Goal: Task Accomplishment & Management: Use online tool/utility

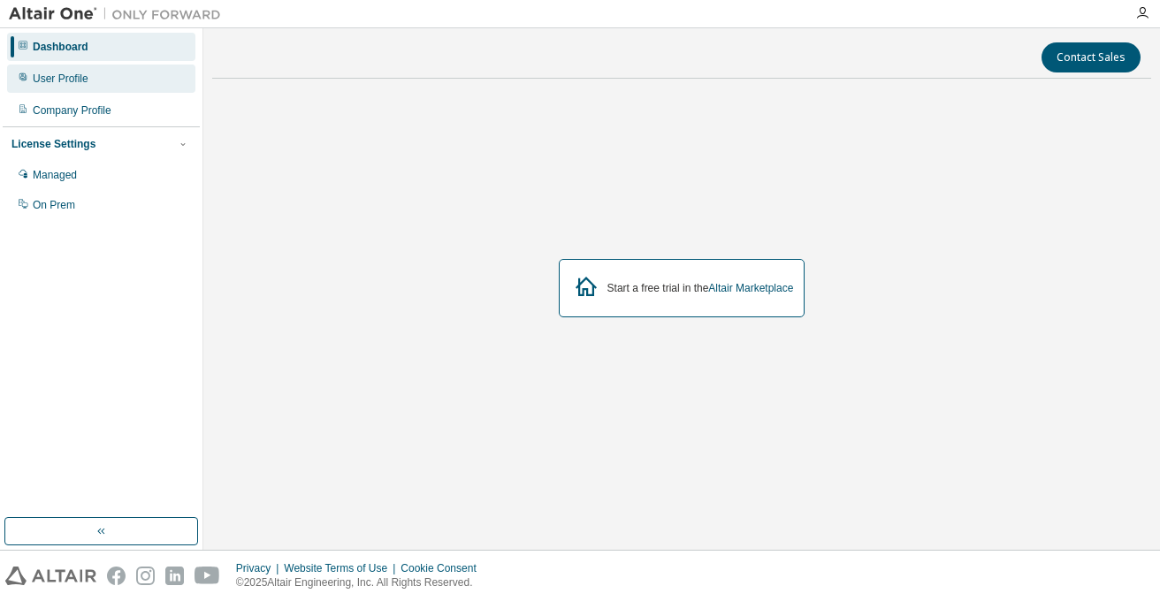
click at [98, 84] on div "User Profile" at bounding box center [101, 79] width 188 height 28
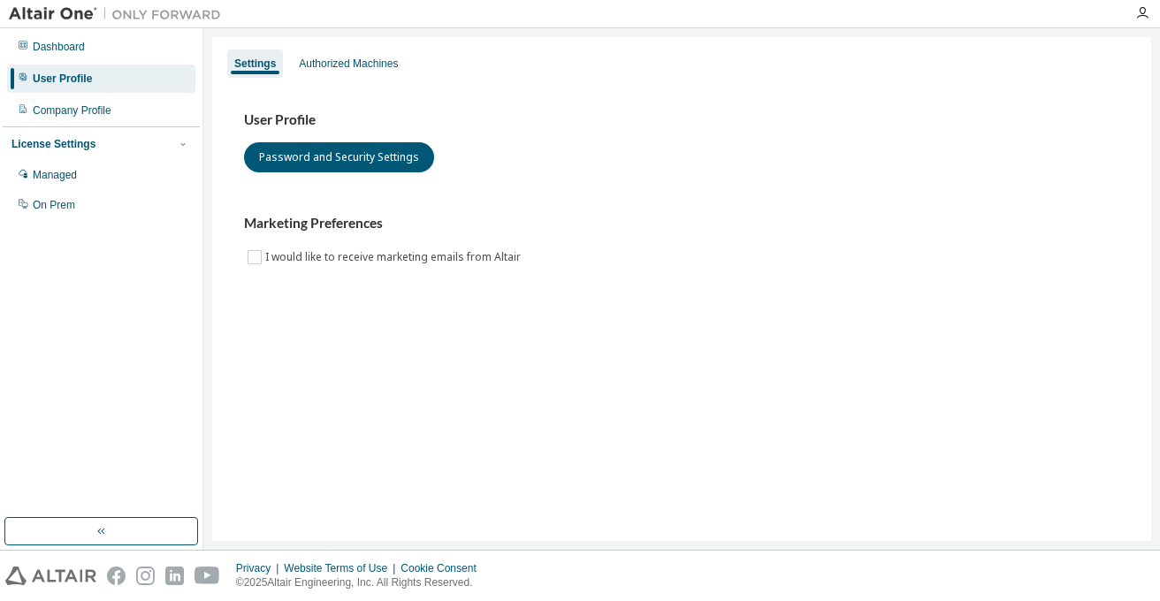
click at [110, 62] on div "Dashboard User Profile Company Profile License Settings Managed On Prem" at bounding box center [101, 126] width 197 height 190
click at [74, 52] on div "Dashboard" at bounding box center [101, 47] width 188 height 28
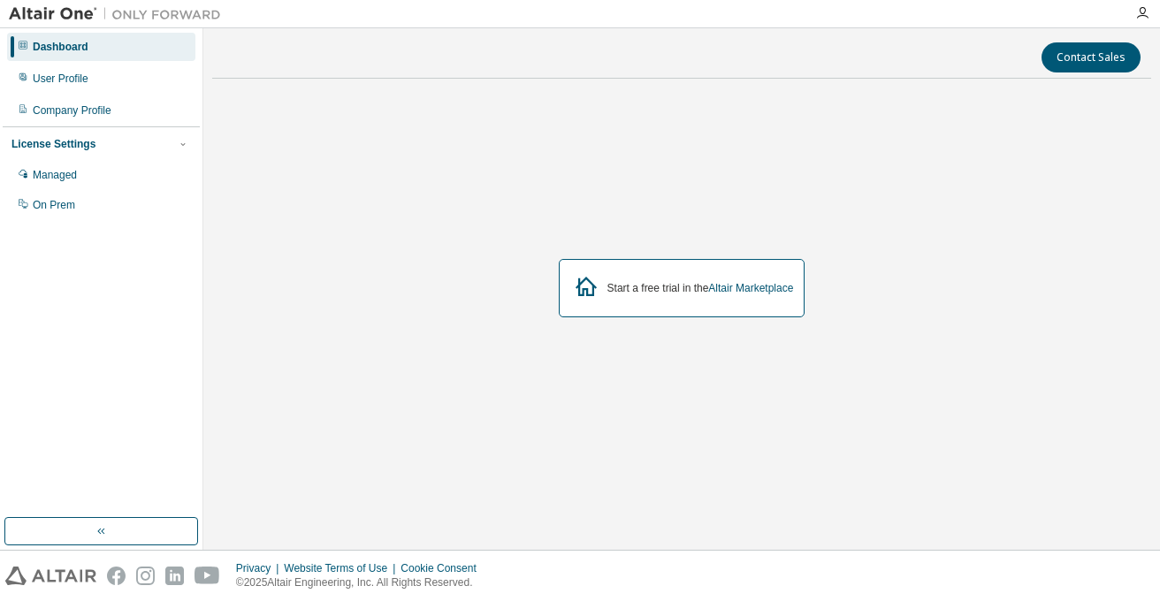
click at [1131, 14] on div at bounding box center [1141, 13] width 35 height 14
click at [1144, 14] on icon "button" at bounding box center [1142, 13] width 14 height 14
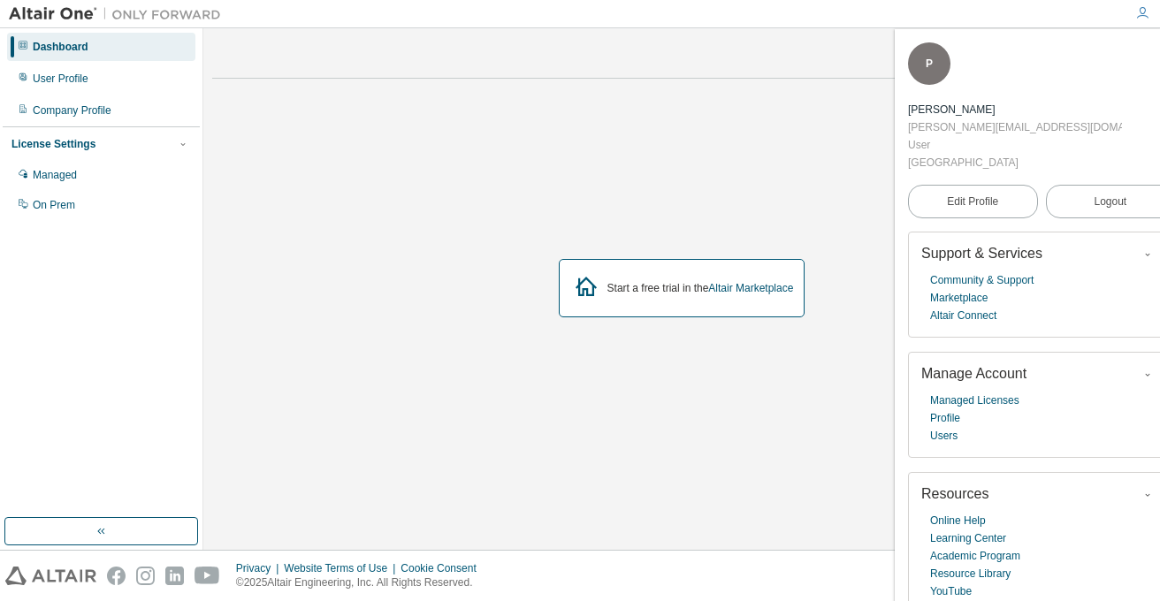
click at [575, 205] on div "Start a free trial in the Altair Marketplace" at bounding box center [681, 288] width 939 height 391
click at [99, 181] on div "Managed" at bounding box center [101, 175] width 188 height 28
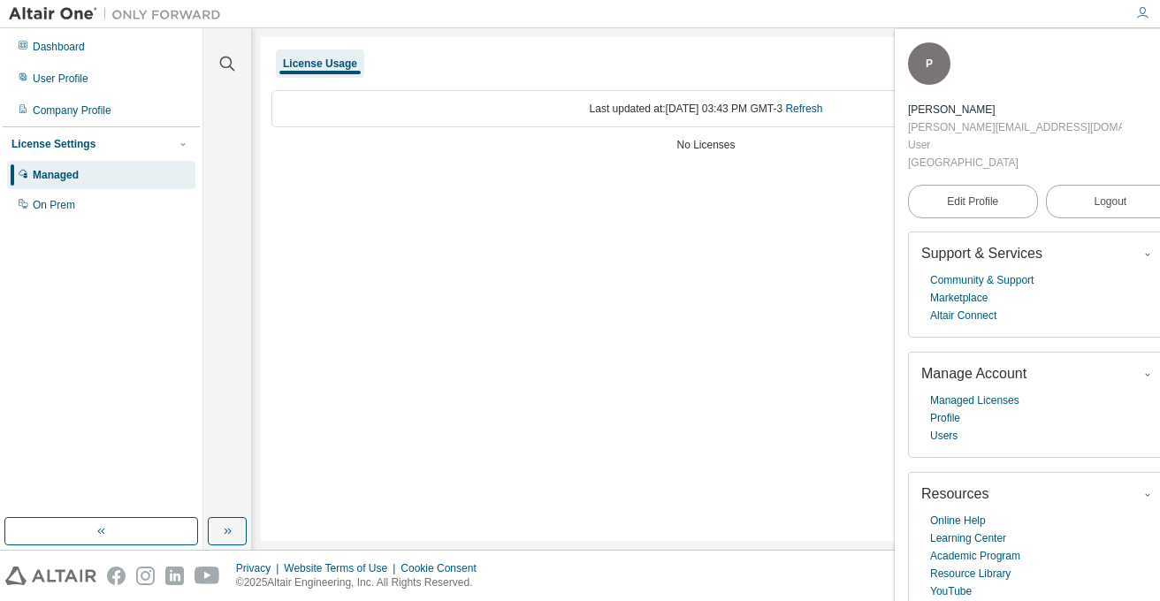
drag, startPoint x: 1138, startPoint y: 52, endPoint x: 1111, endPoint y: 45, distance: 28.3
click at [1159, 52] on icon "button" at bounding box center [1164, 54] width 11 height 11
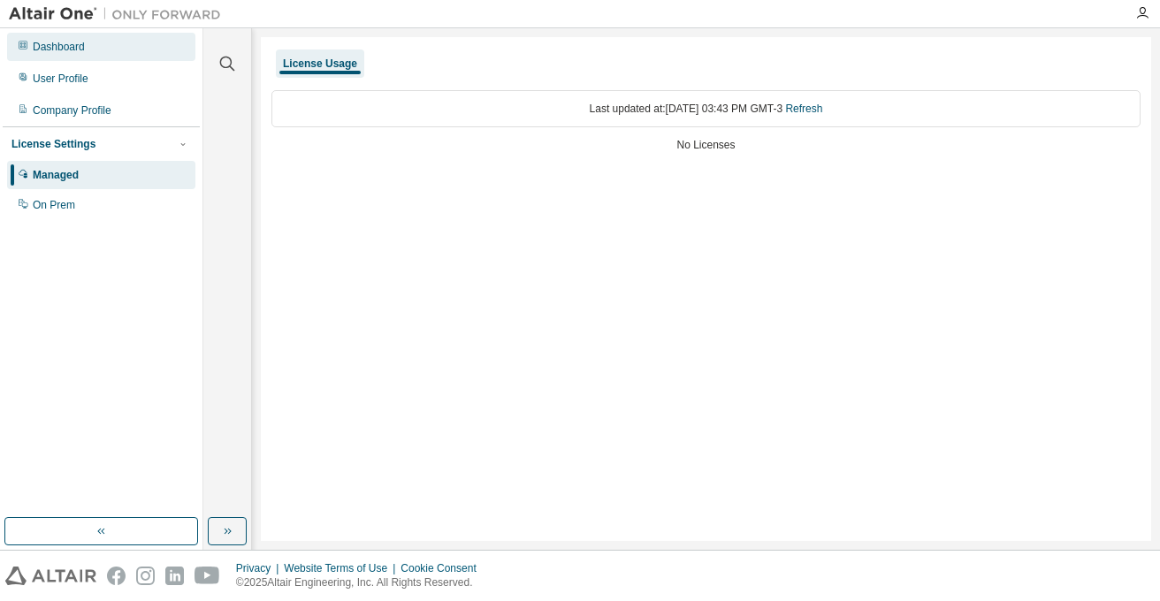
click at [72, 43] on div "Dashboard" at bounding box center [59, 47] width 52 height 14
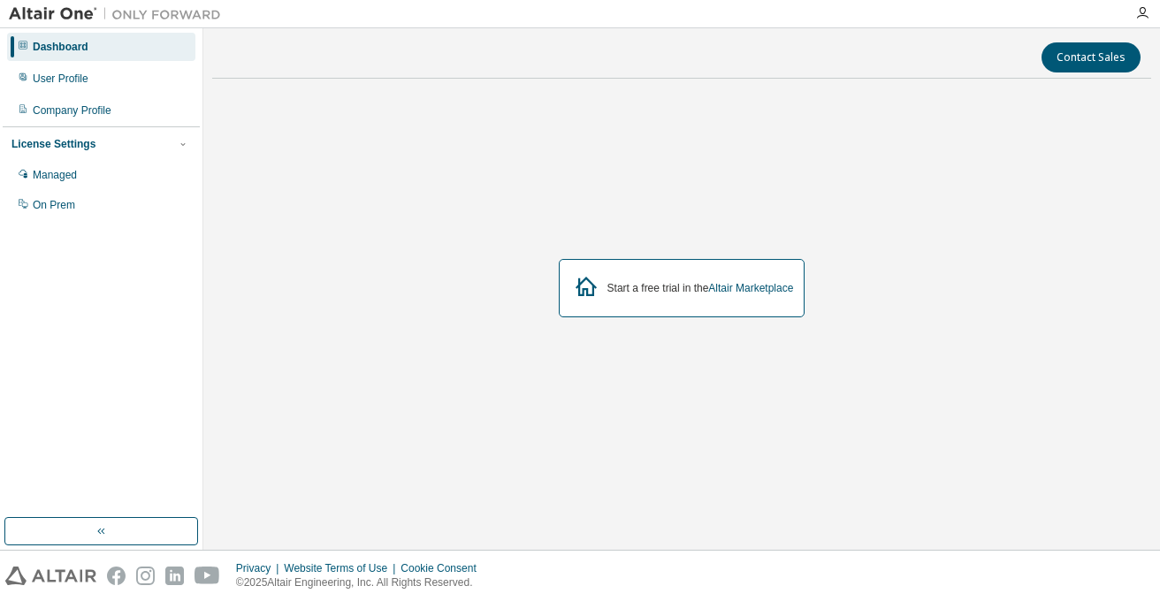
drag, startPoint x: 194, startPoint y: 295, endPoint x: 189, endPoint y: 281, distance: 14.8
click at [193, 294] on div "Dashboard User Profile Company Profile License Settings Managed On Prem" at bounding box center [101, 273] width 197 height 484
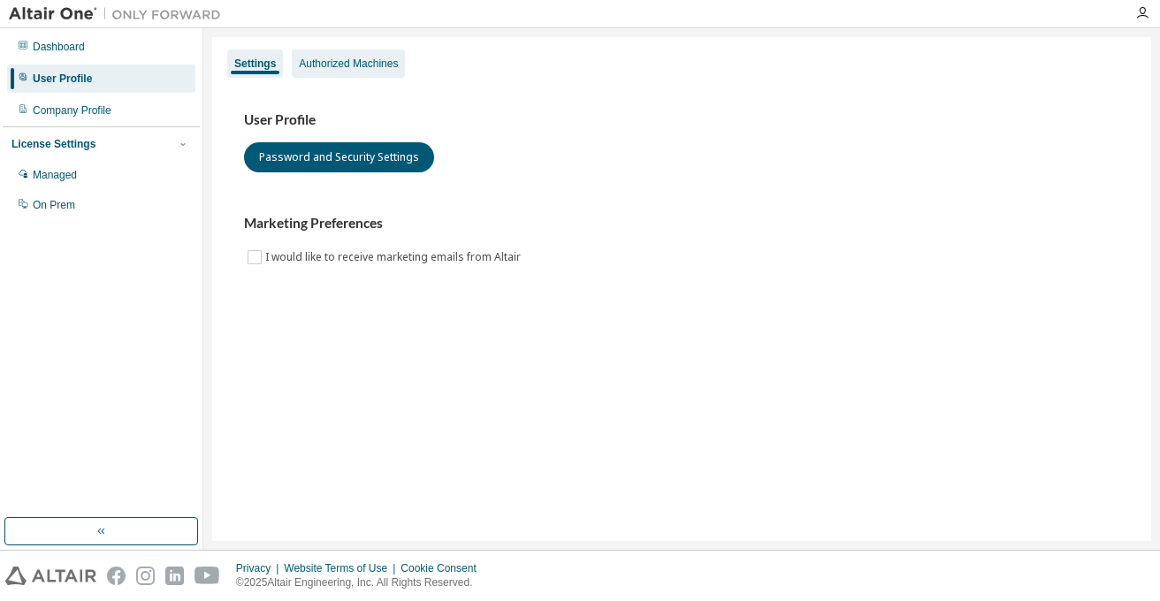
click at [327, 68] on div "Authorized Machines" at bounding box center [348, 64] width 99 height 14
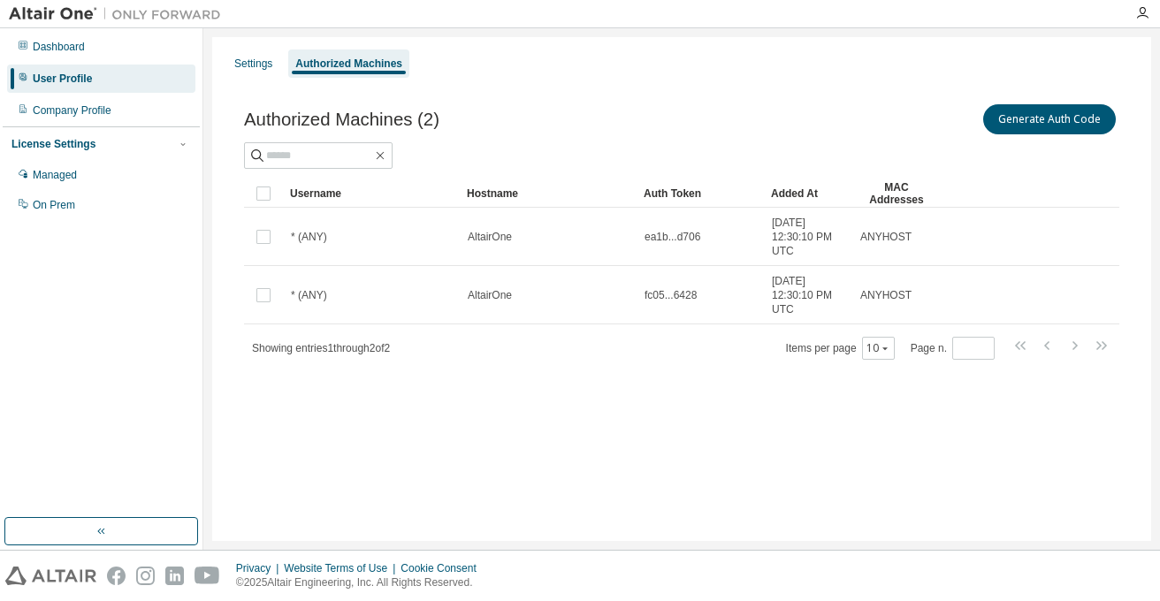
drag, startPoint x: 1063, startPoint y: 78, endPoint x: 967, endPoint y: 85, distance: 96.6
click at [853, 91] on div "Authorized Machines (2) Generate Auth Code Clear Load Save Save As Field Operat…" at bounding box center [682, 243] width 918 height 327
click at [1084, 121] on button "Generate Auth Code" at bounding box center [1049, 119] width 133 height 30
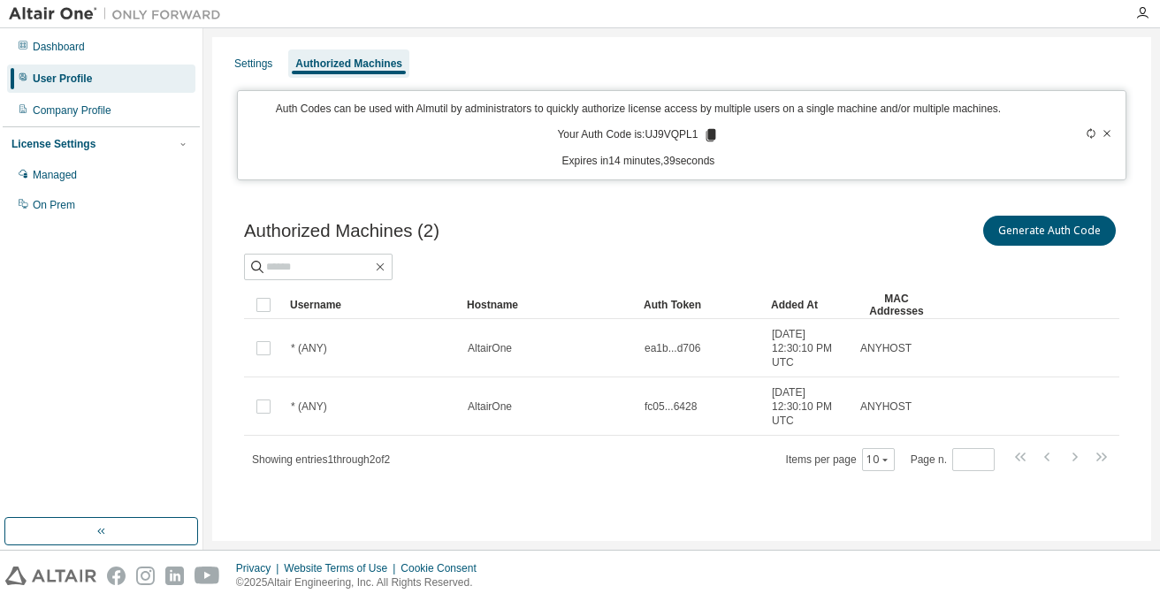
click at [920, 194] on div "Authorized Machines (2) Generate Auth Code Clear Load Save Save As Field Operat…" at bounding box center [682, 354] width 918 height 327
click at [708, 134] on icon at bounding box center [711, 135] width 10 height 12
click at [691, 219] on div "Generate Auth Code" at bounding box center [901, 230] width 438 height 37
